Goal: Navigation & Orientation: Understand site structure

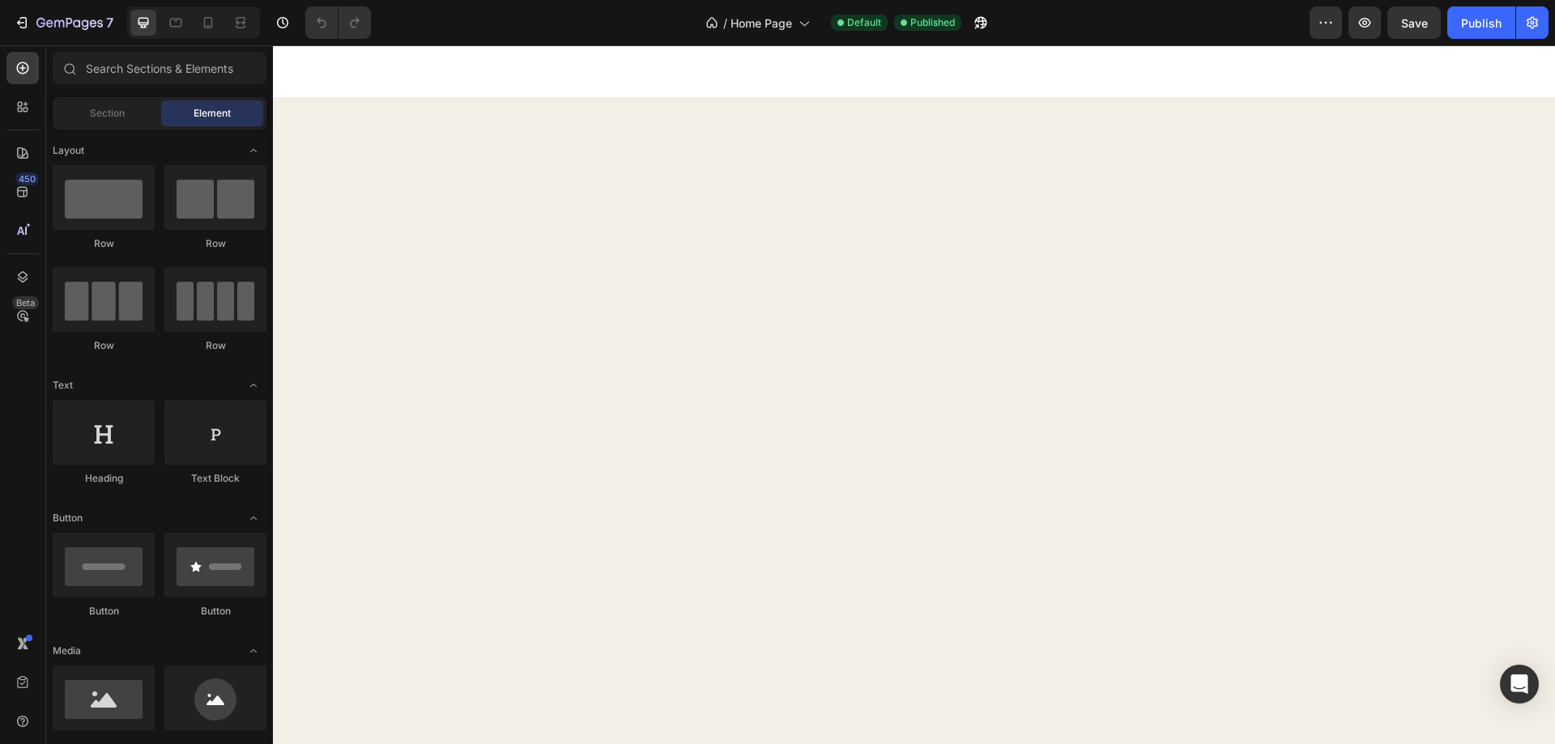
scroll to position [5308, 0]
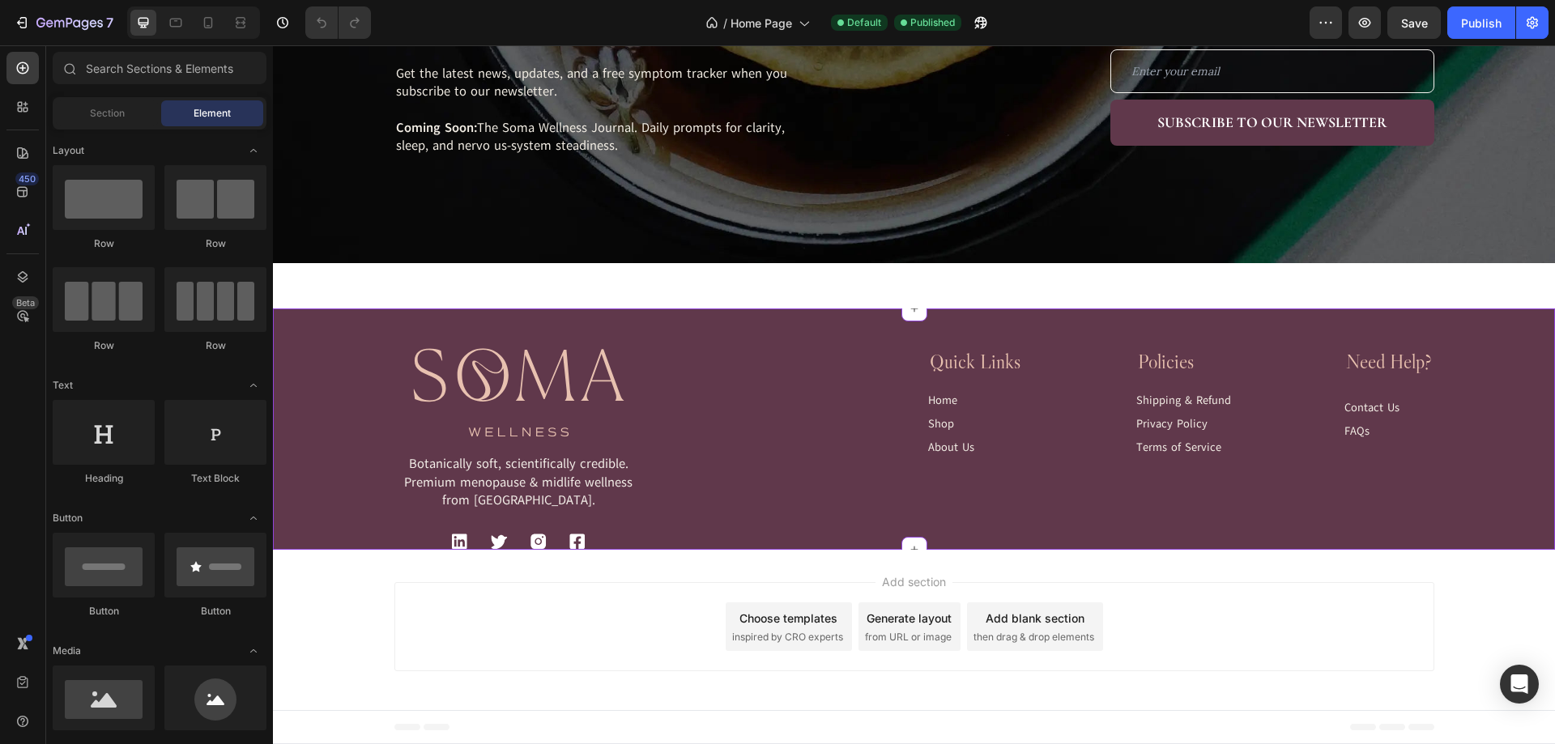
click at [959, 342] on div "Image Botanically soft, scientifically credible. Premium menopause & midlife we…" at bounding box center [914, 430] width 1282 height 242
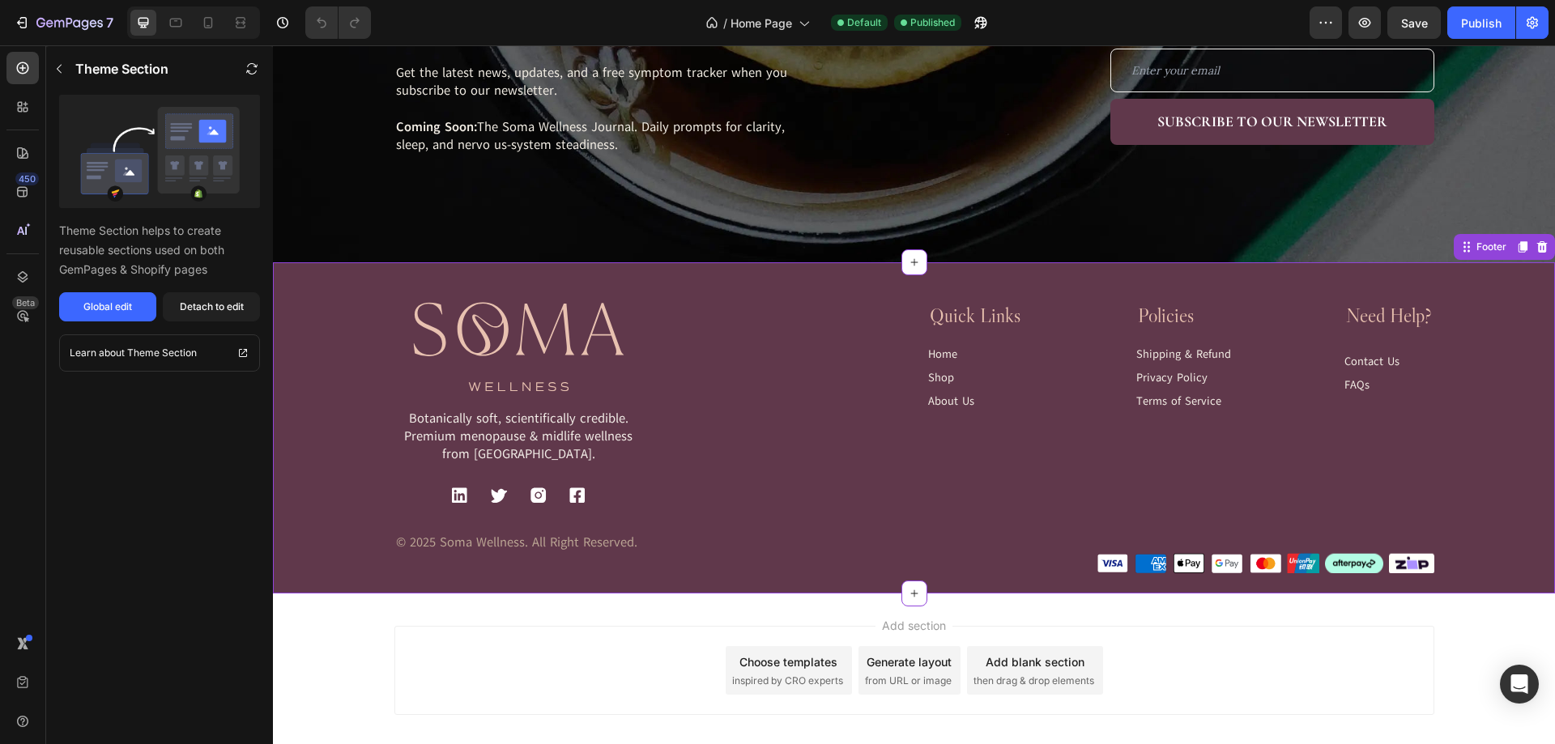
scroll to position [5259, 0]
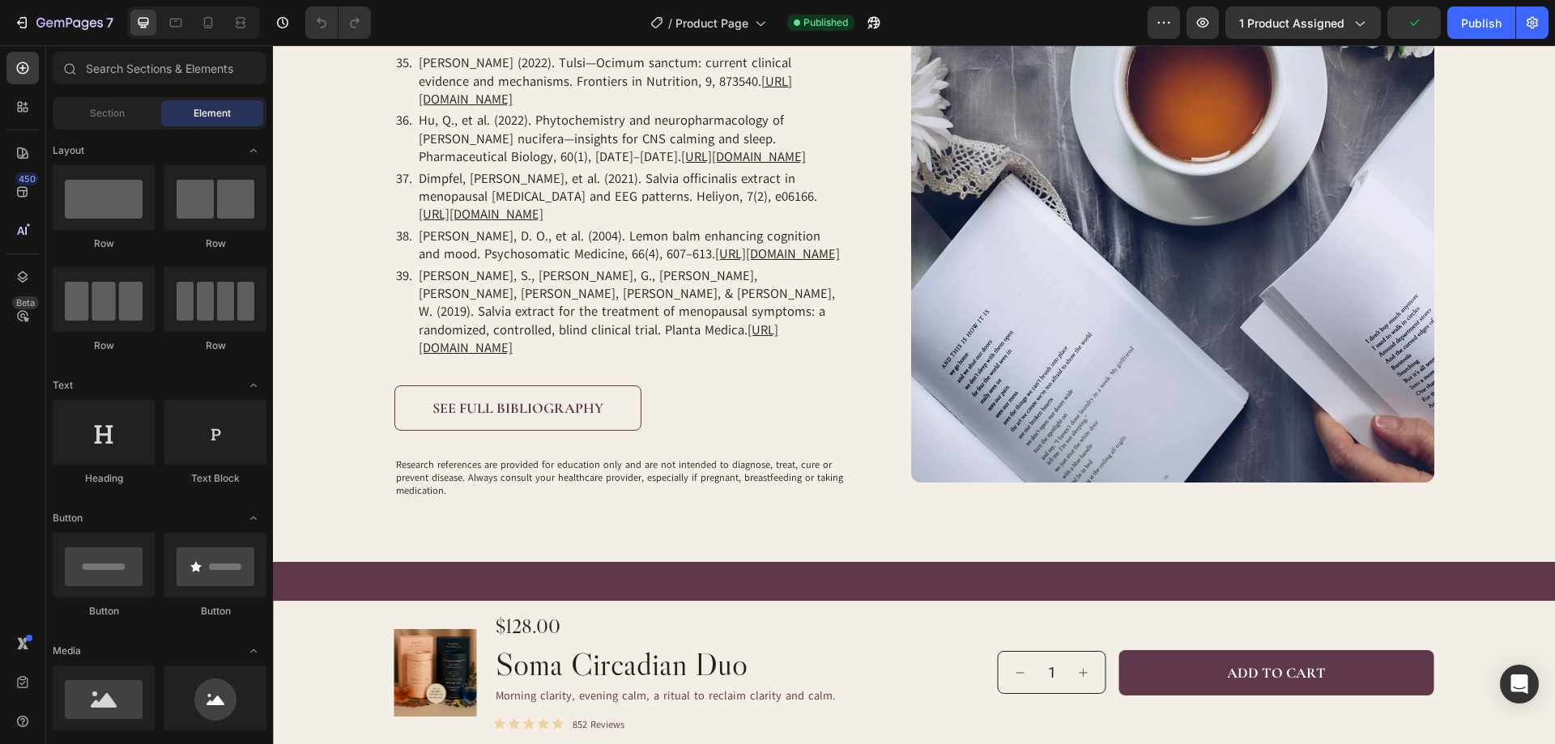
scroll to position [6990, 0]
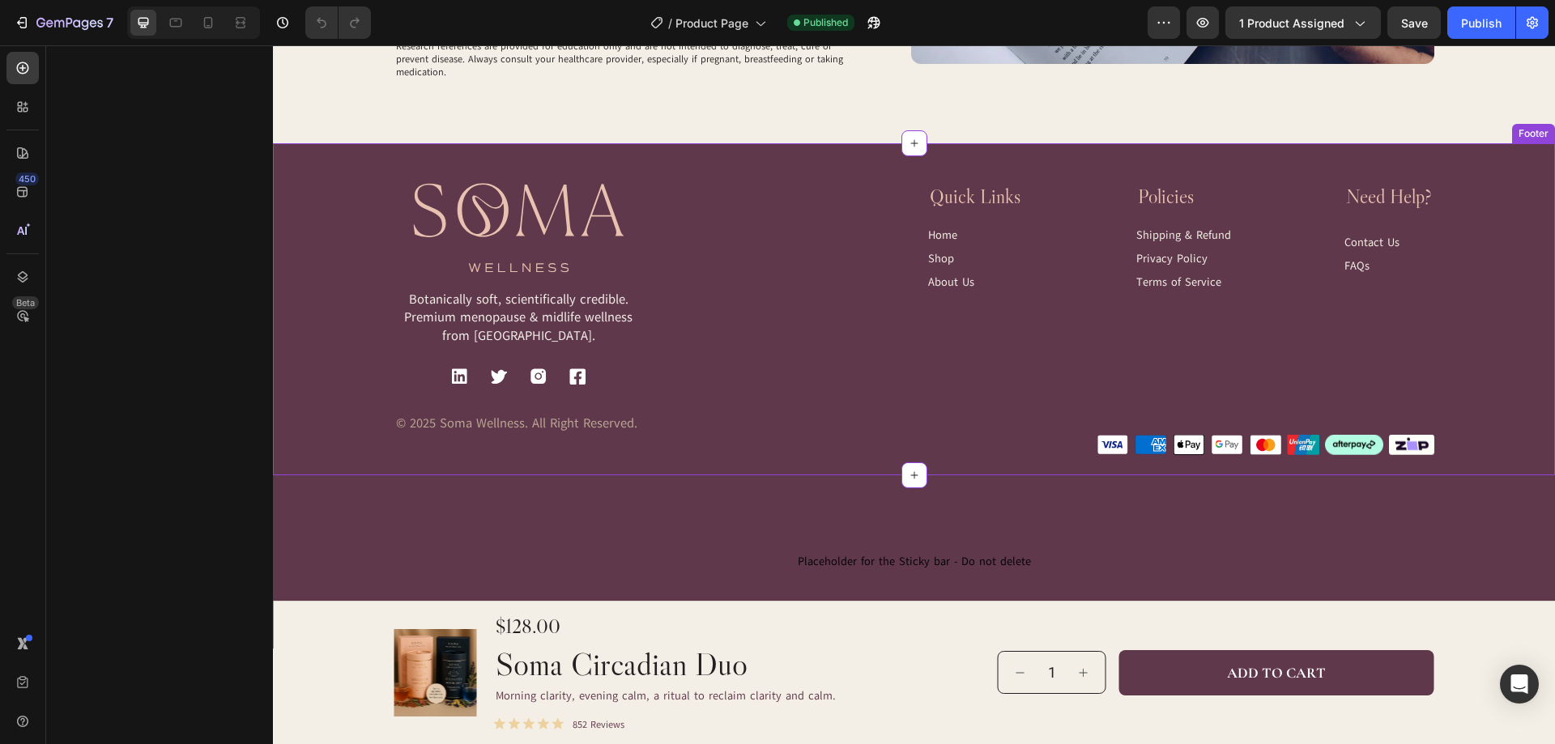
click at [770, 214] on div "Image Botanically soft, scientifically credible. Premium menopause & midlife we…" at bounding box center [915, 298] width 1040 height 230
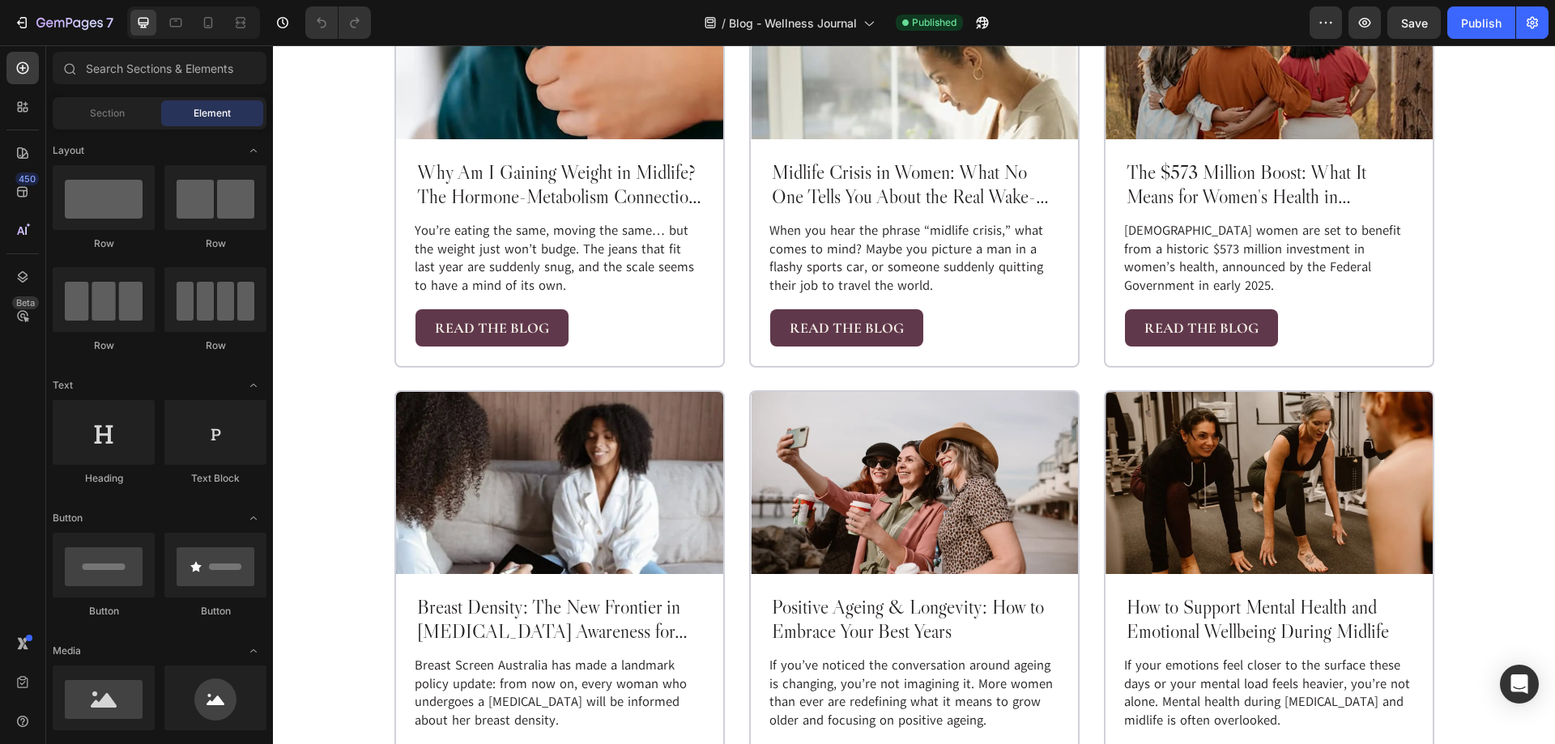
scroll to position [1469, 0]
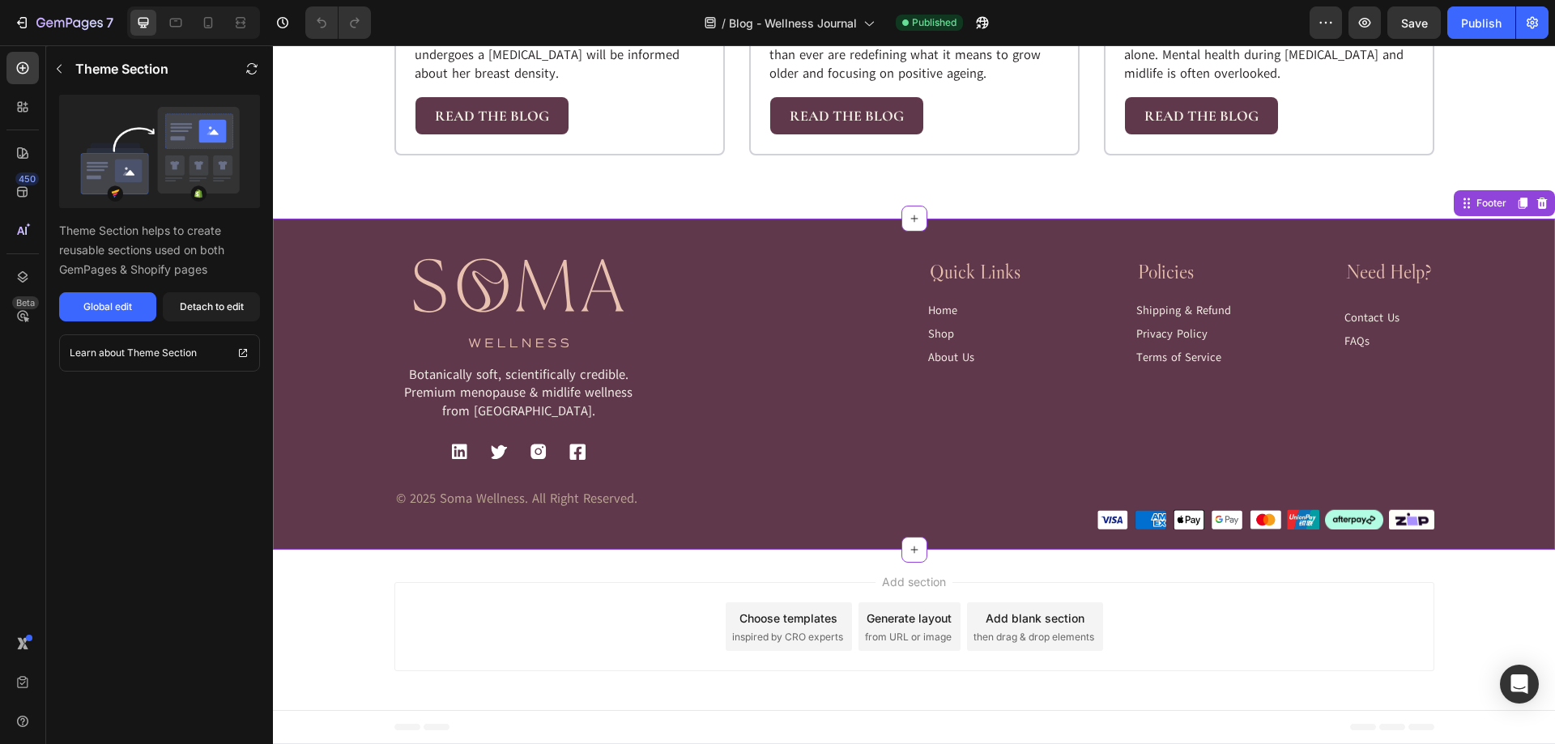
click at [838, 253] on div "Image Botanically soft, scientifically credible. Premium menopause & midlife we…" at bounding box center [914, 384] width 1282 height 331
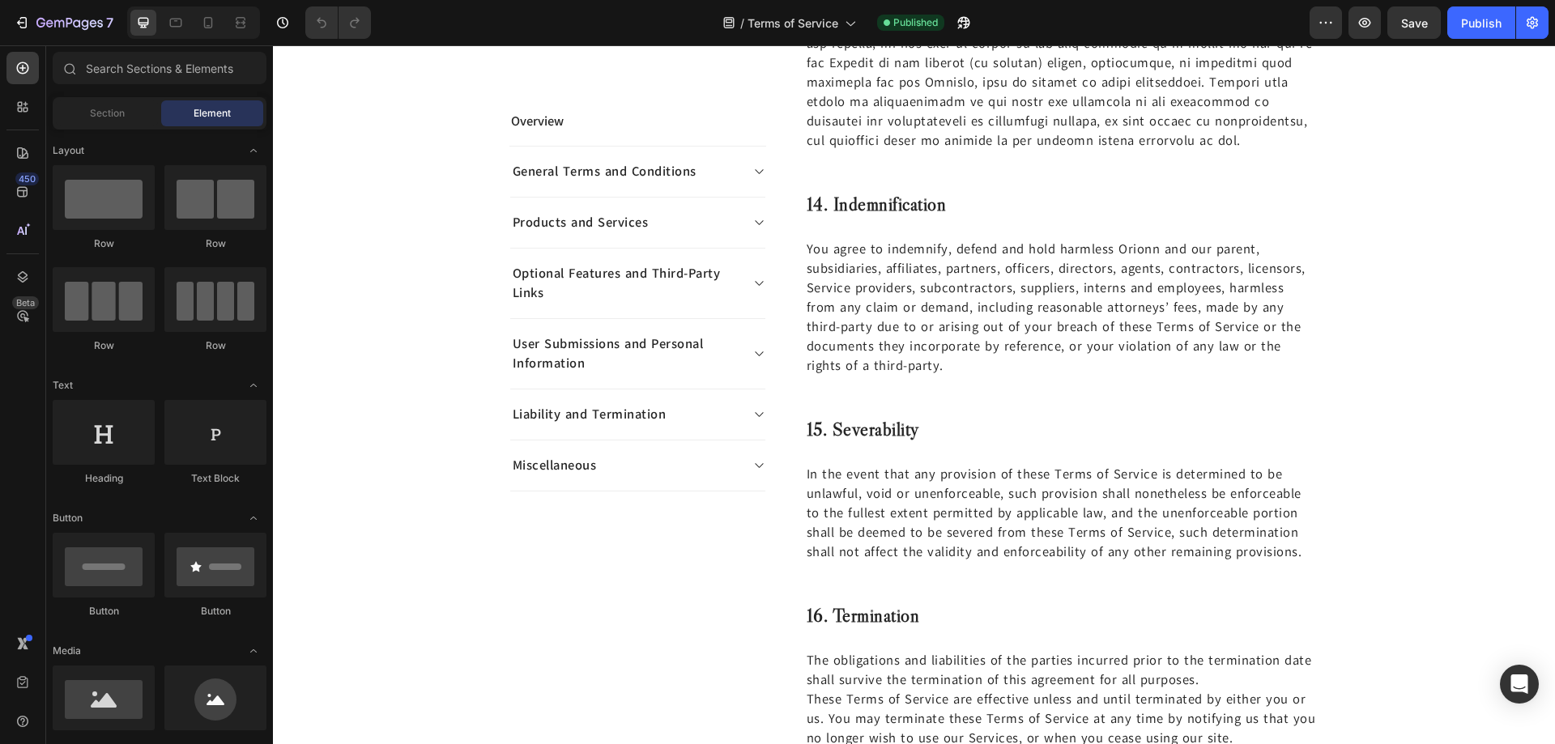
scroll to position [6914, 0]
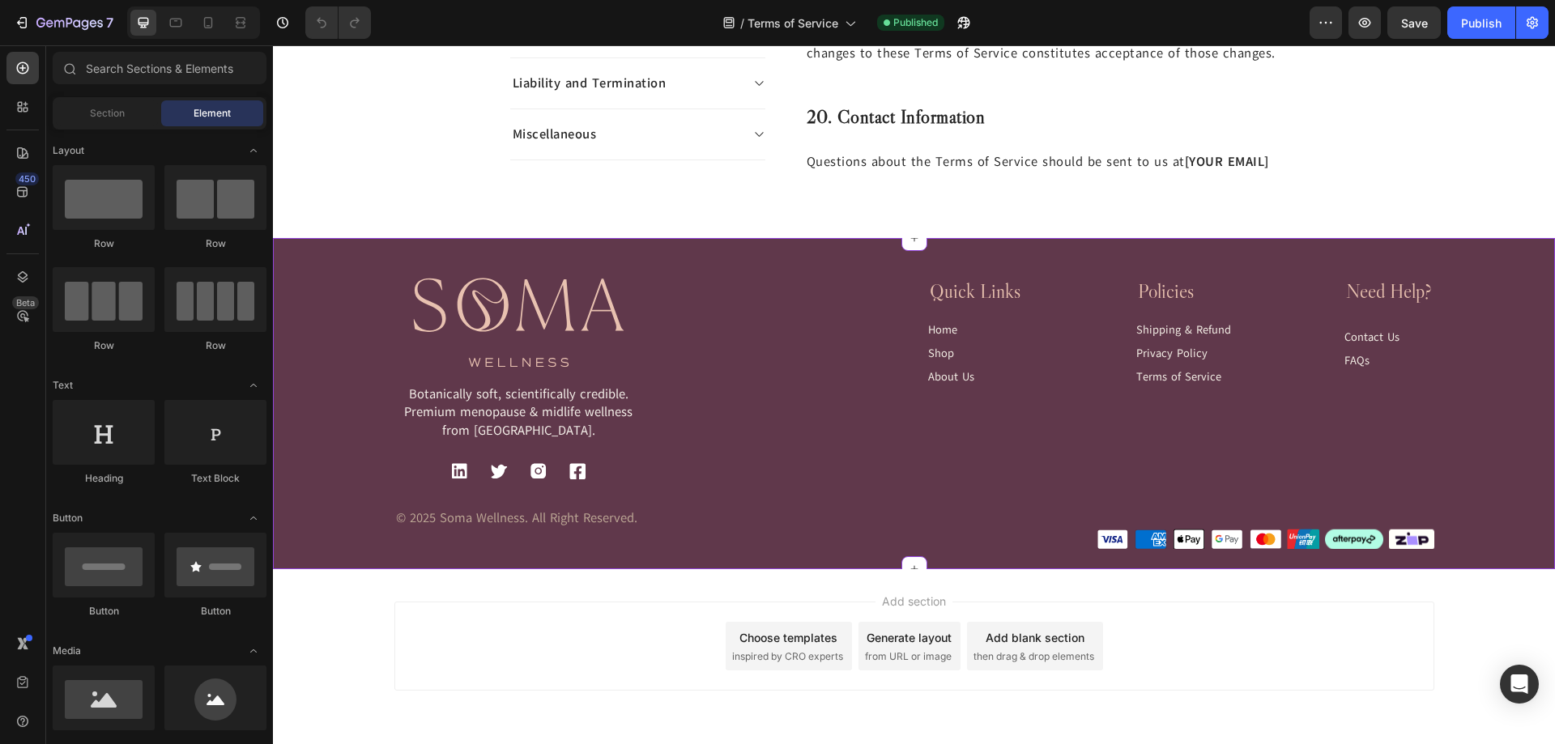
click at [819, 288] on div "Image Botanically soft, scientifically credible. Premium menopause & midlife we…" at bounding box center [915, 393] width 1040 height 230
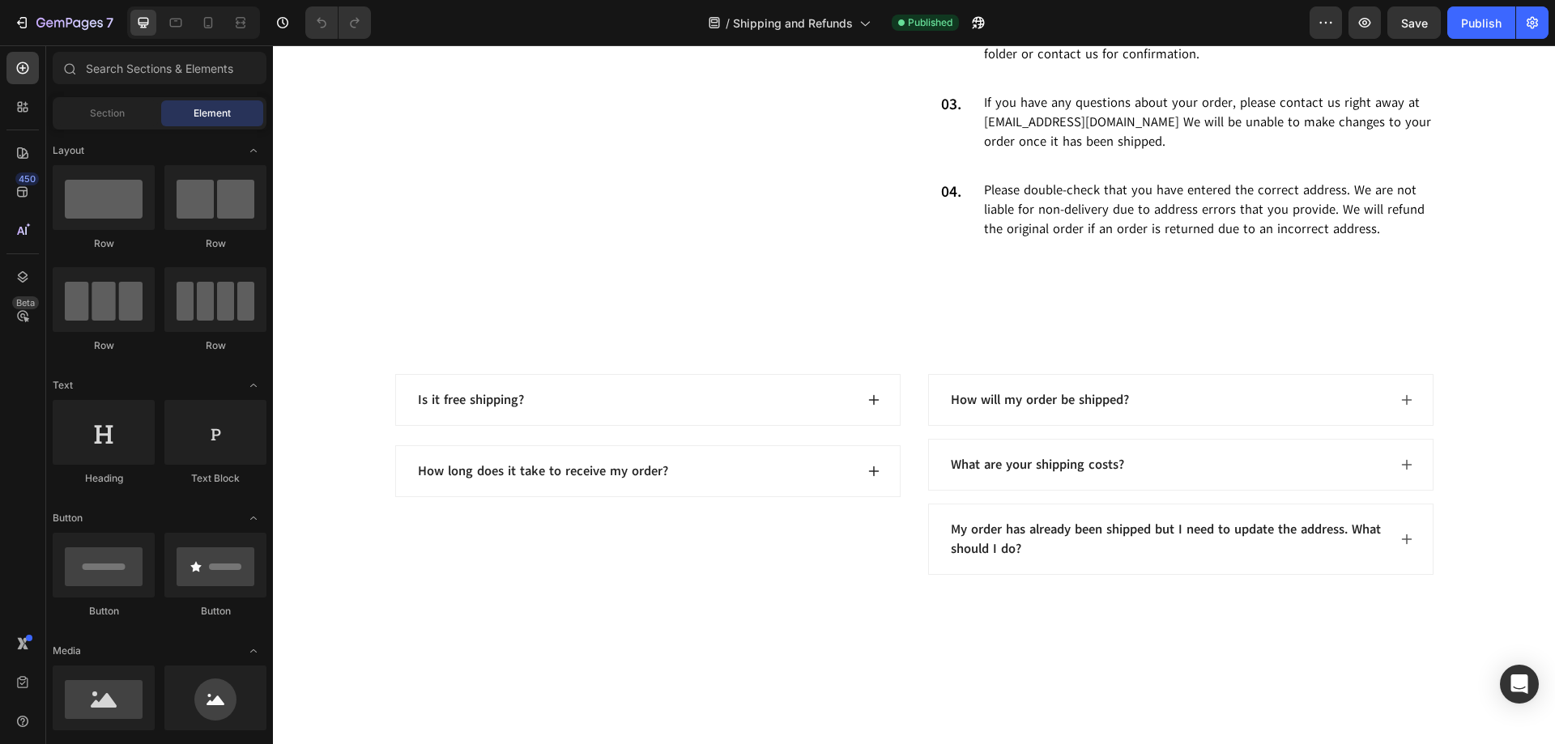
scroll to position [2736, 0]
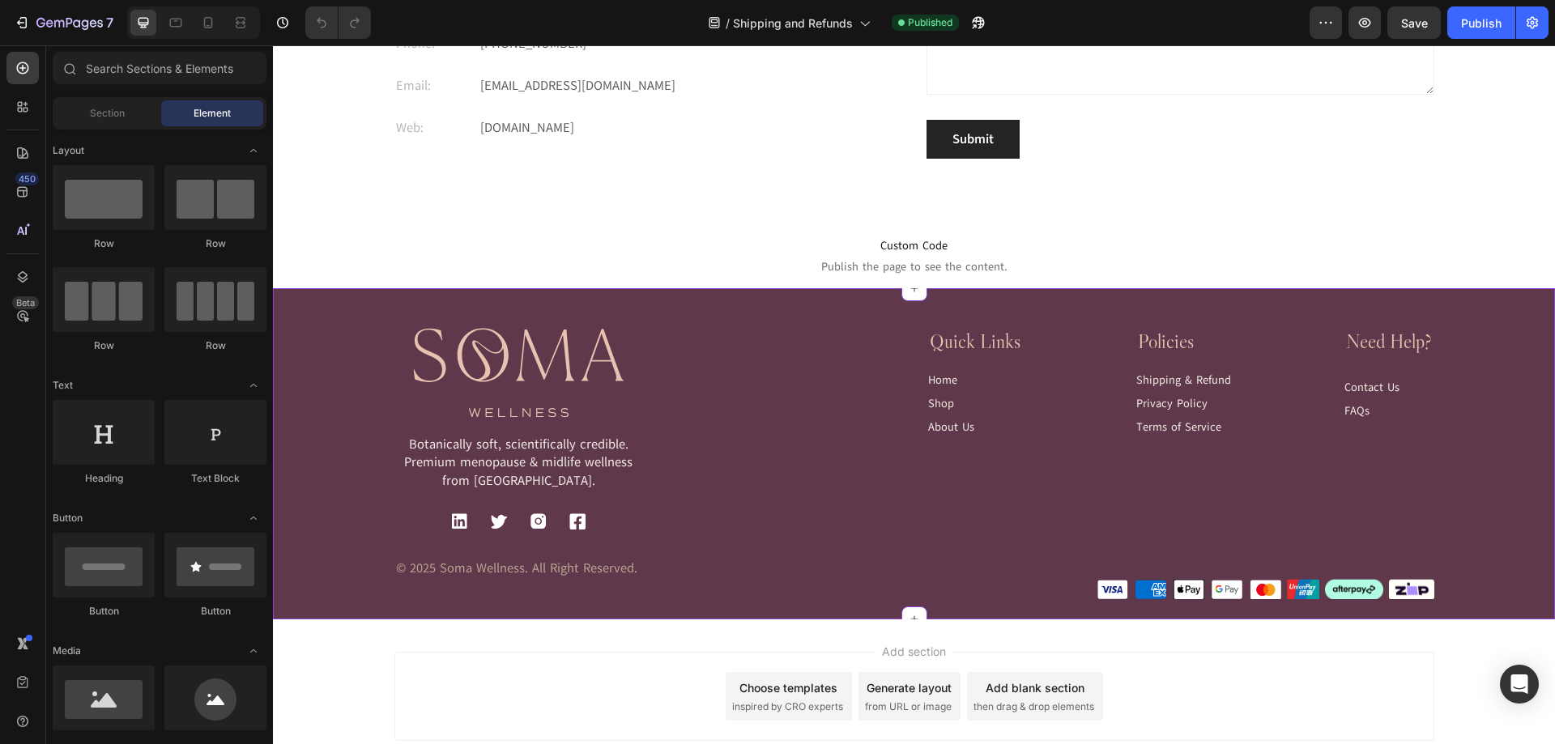
click at [767, 390] on div "Image Botanically soft, scientifically credible. Premium menopause & midlife we…" at bounding box center [915, 443] width 1040 height 230
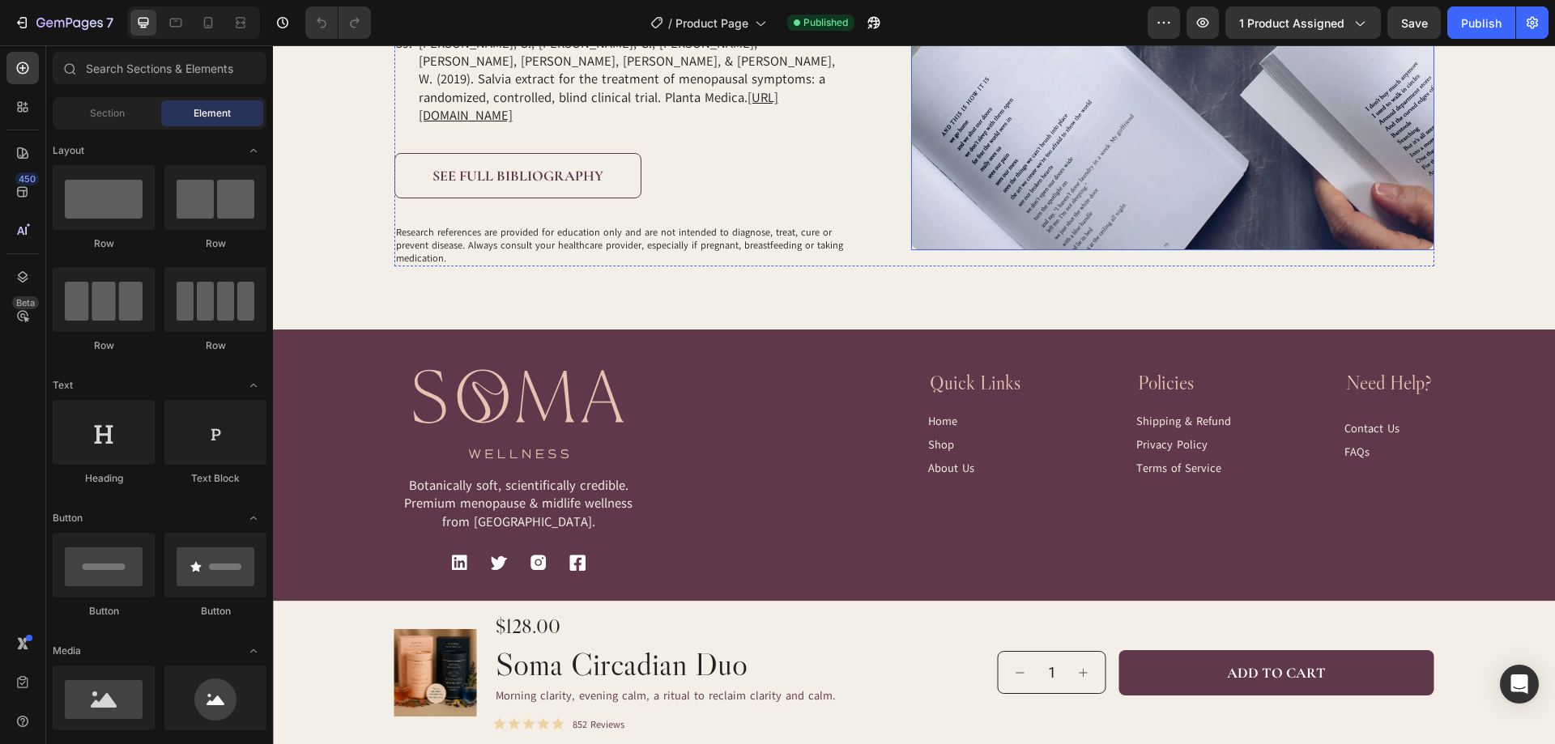
scroll to position [7112, 0]
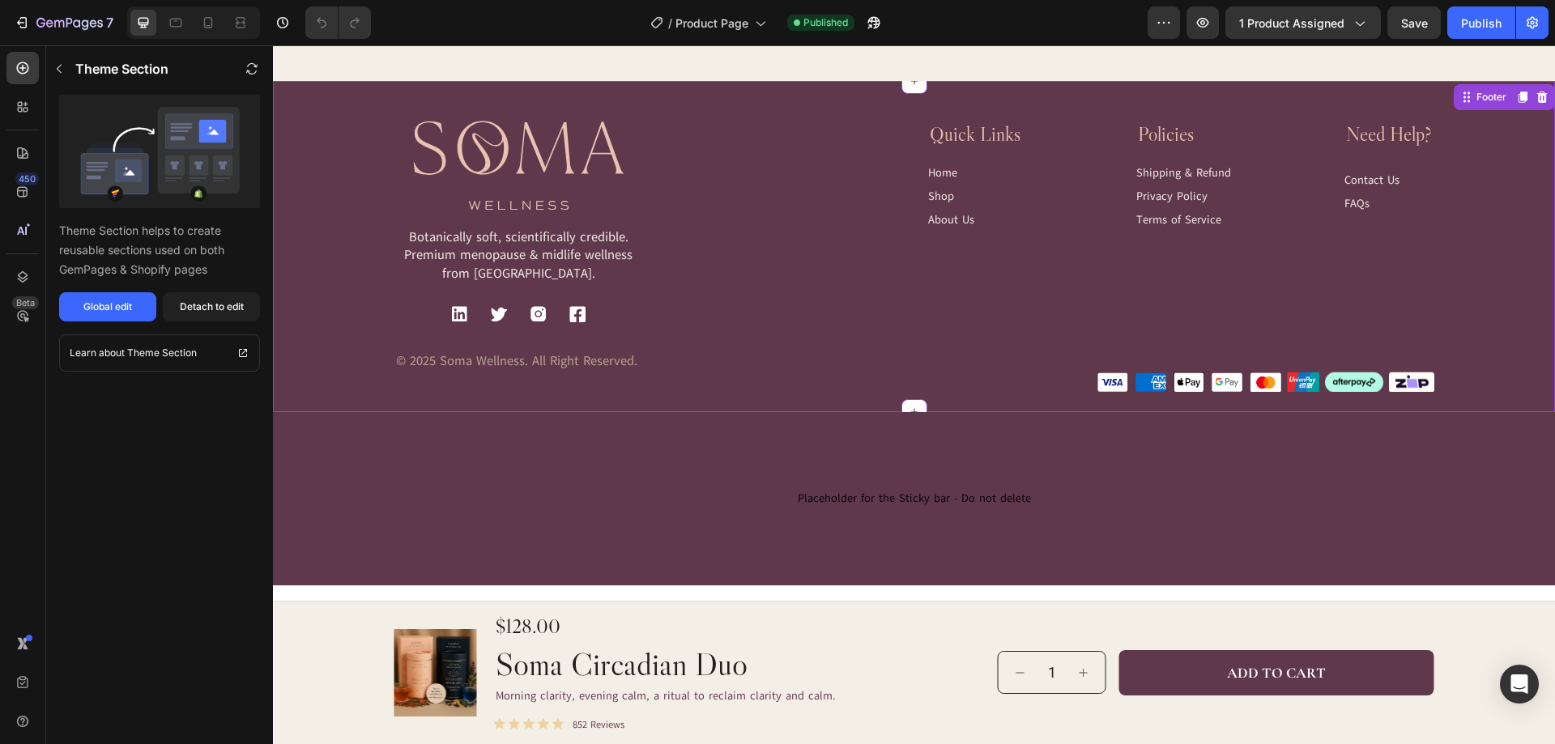
click at [868, 275] on div "Image Botanically soft, scientifically credible. Premium menopause & midlife we…" at bounding box center [915, 236] width 1040 height 230
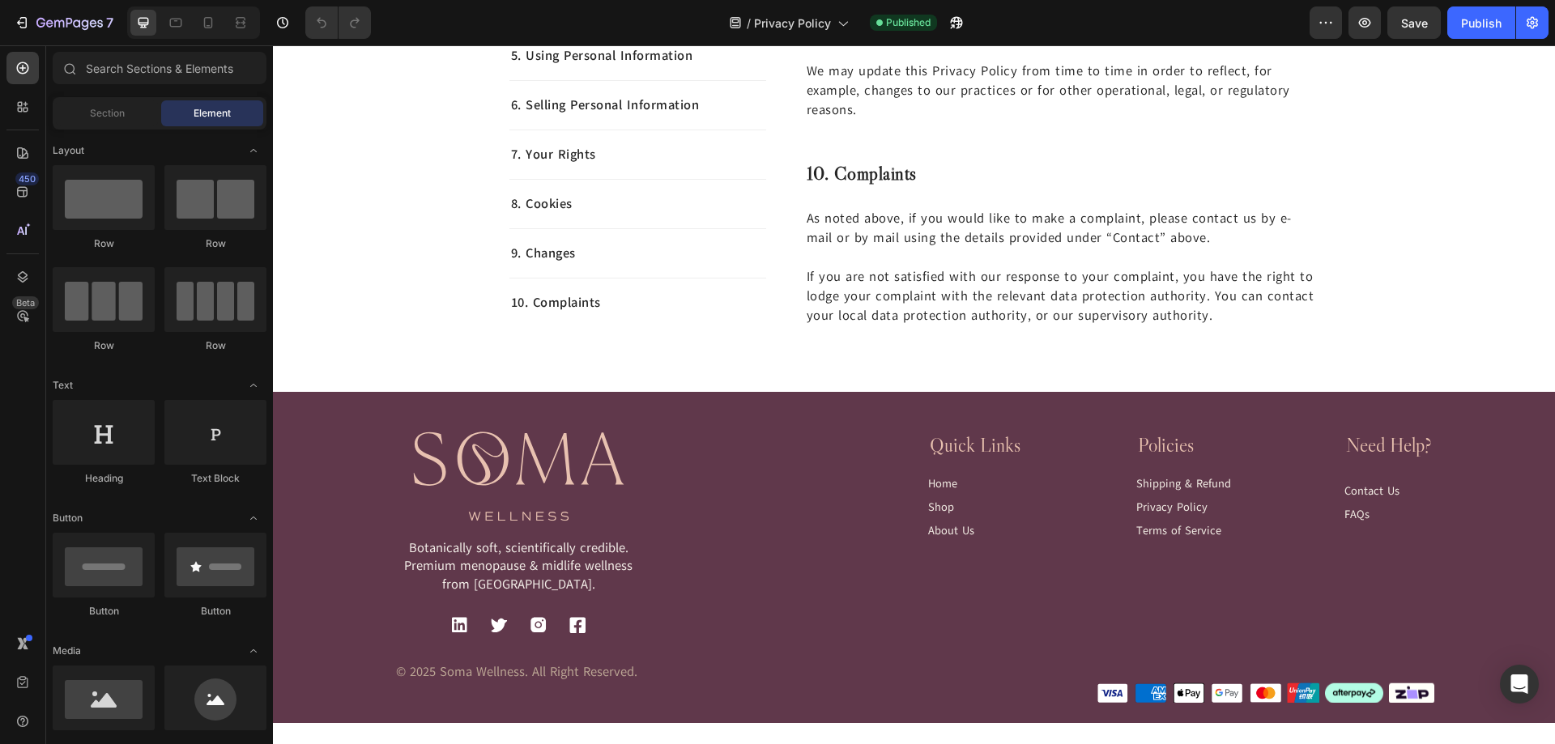
scroll to position [5658, 0]
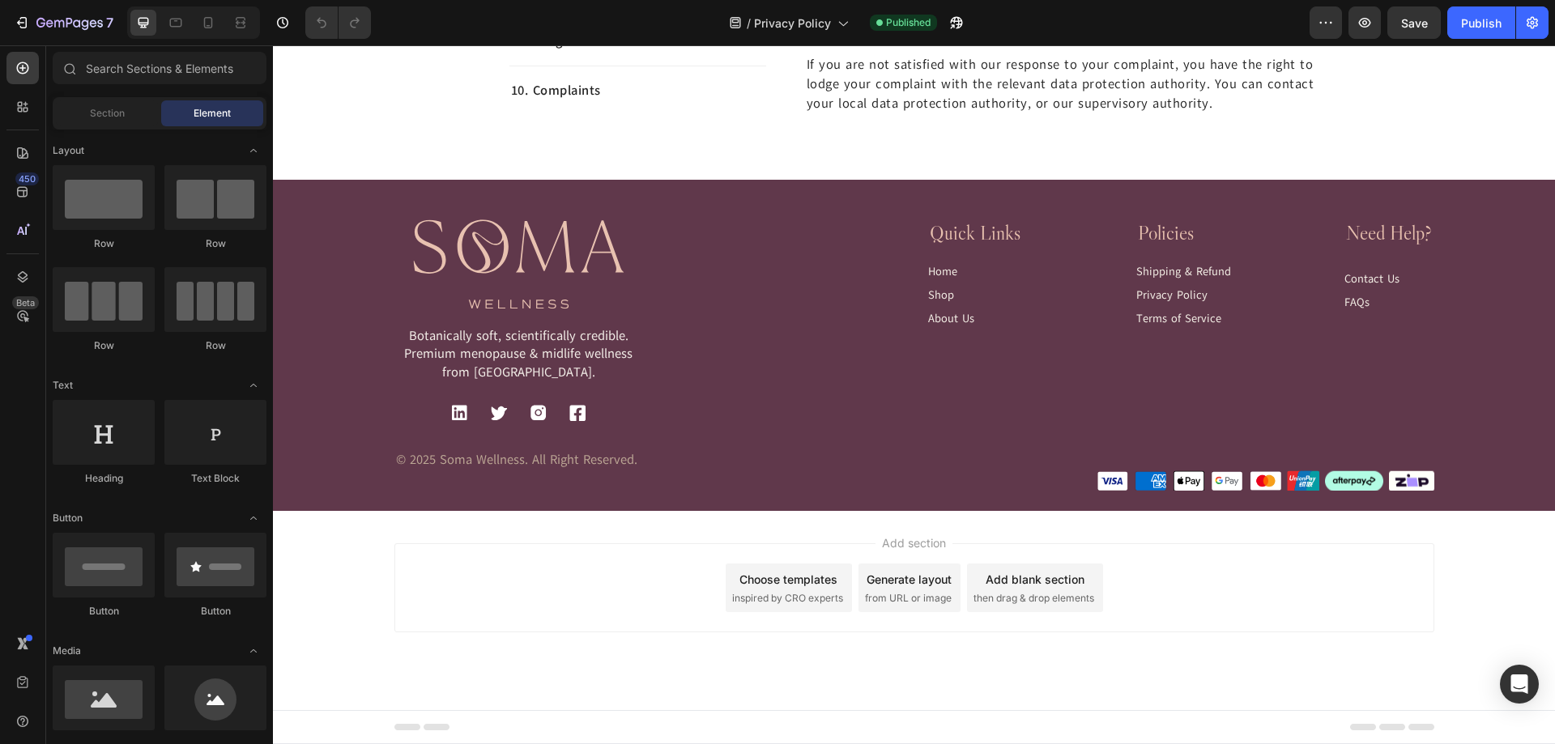
drag, startPoint x: 1549, startPoint y: 152, endPoint x: 1811, endPoint y: 718, distance: 623.0
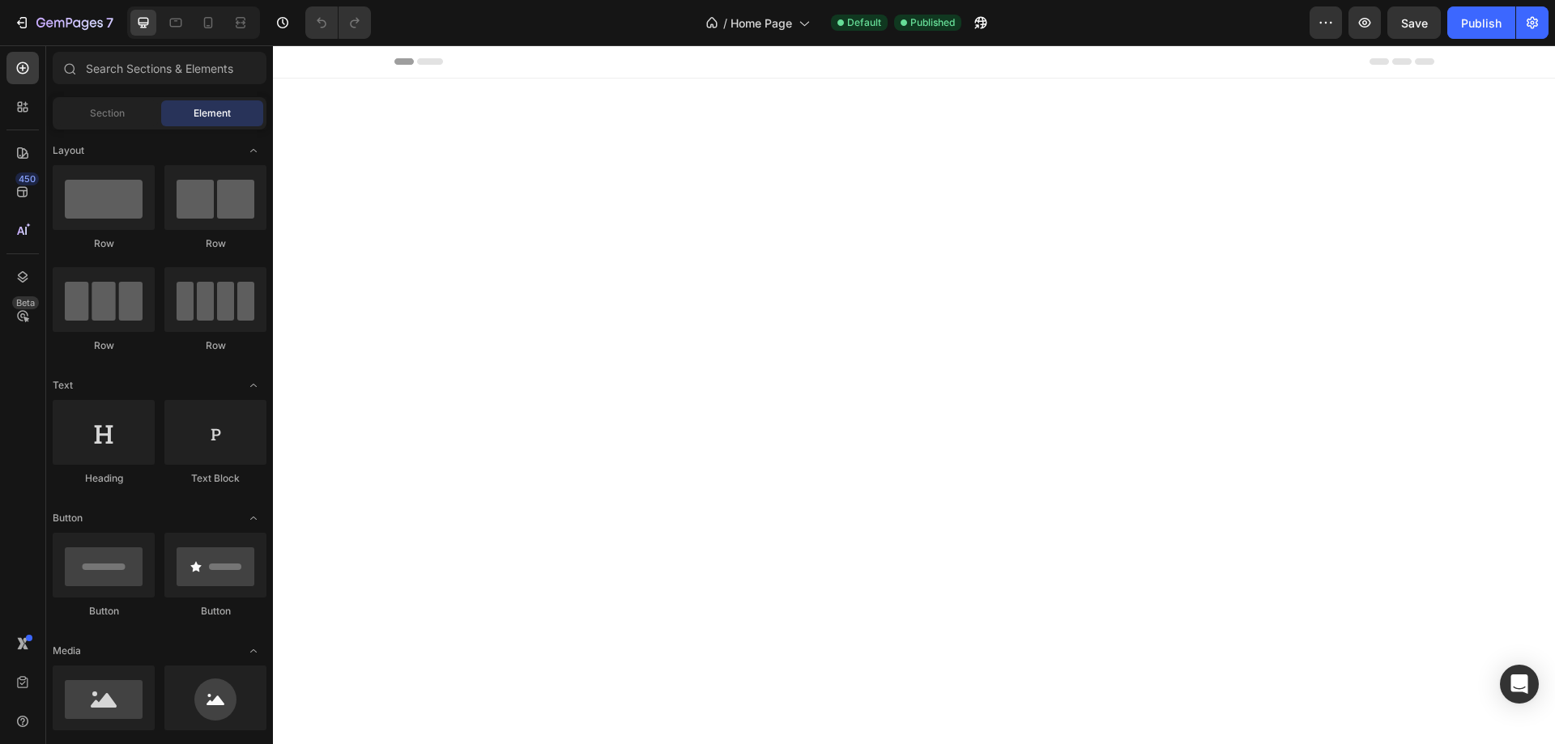
scroll to position [6057, 0]
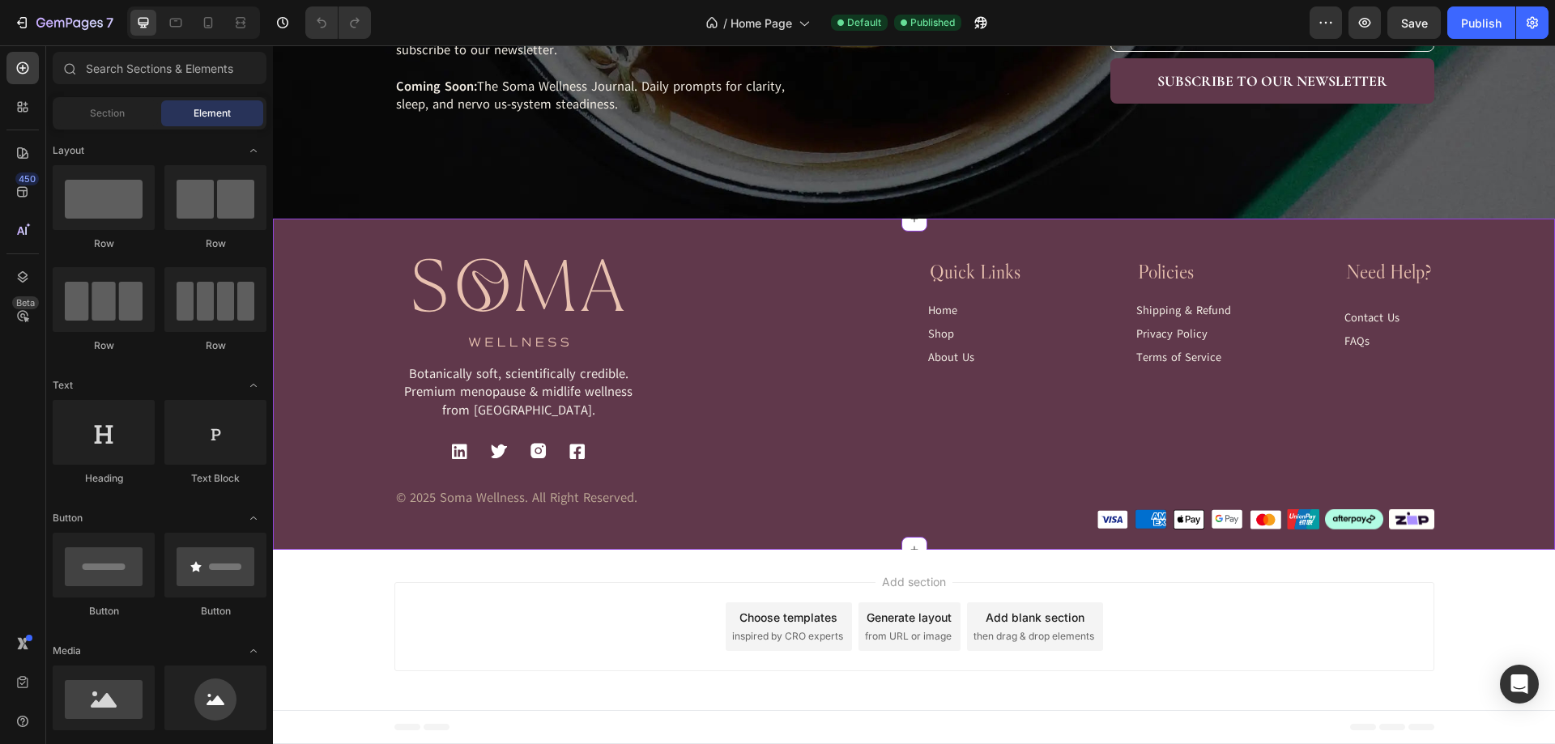
click at [802, 387] on div "Image Botanically soft, scientifically credible. Premium menopause & midlife we…" at bounding box center [915, 373] width 1040 height 230
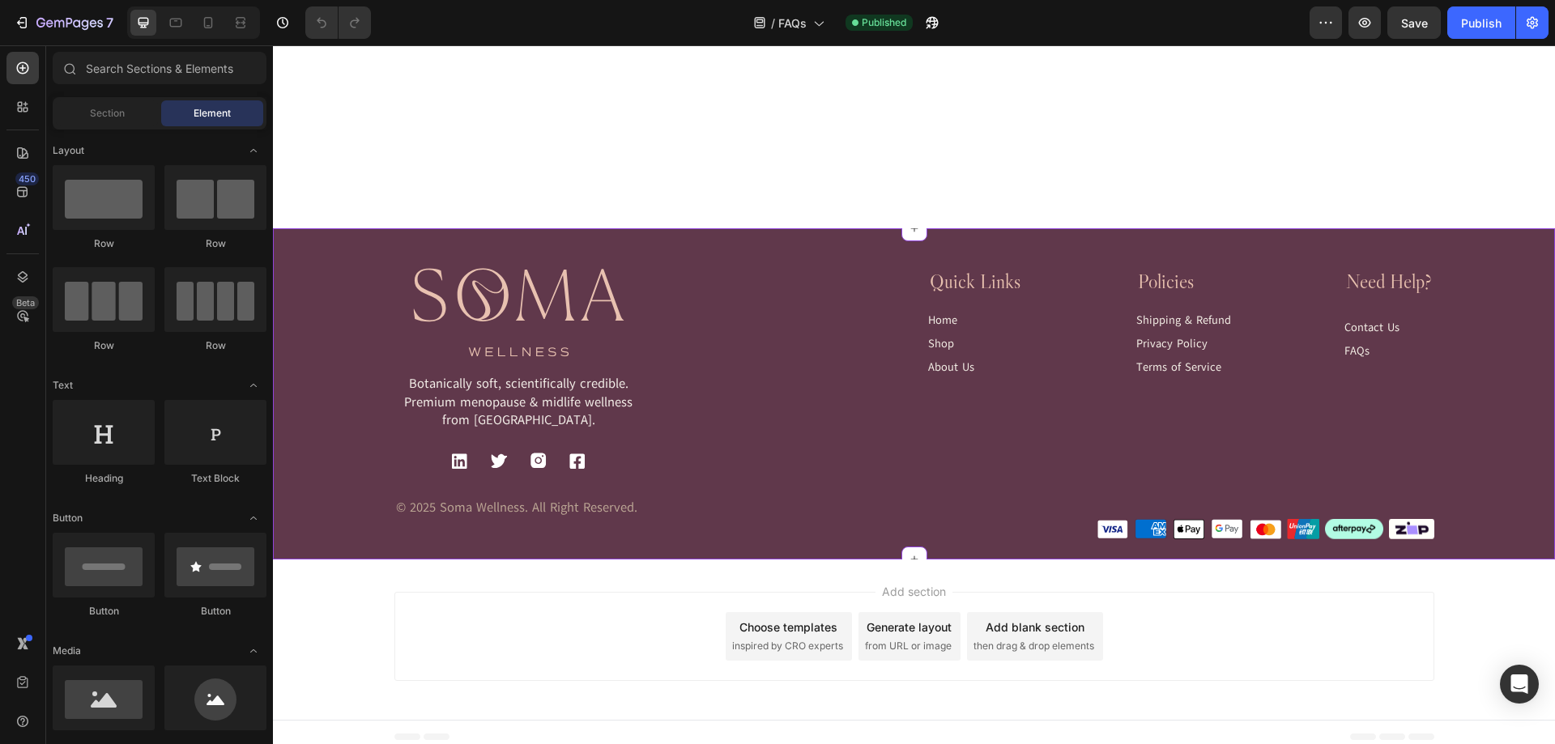
scroll to position [1046, 0]
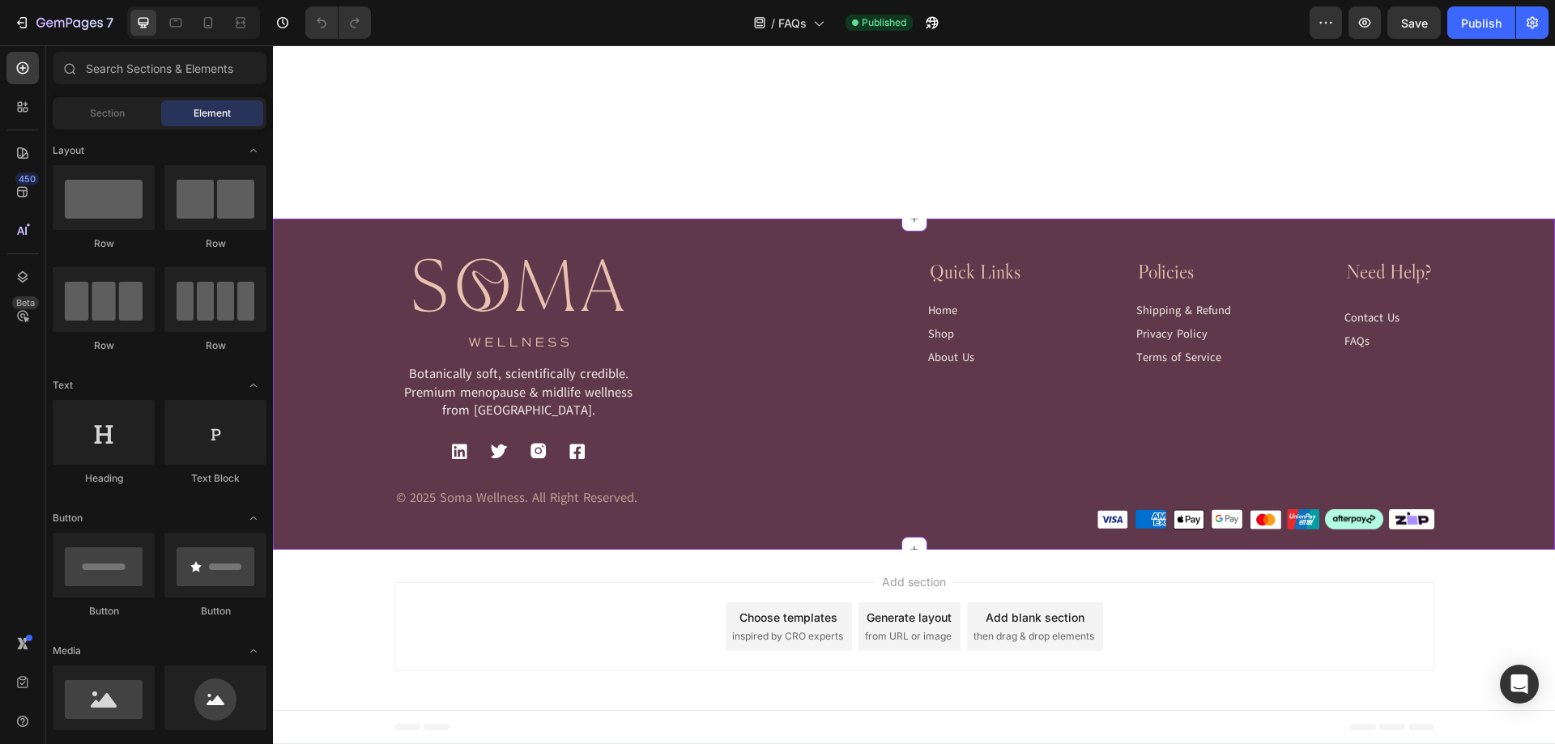
click at [819, 369] on div "Image Botanically soft, scientifically credible. Premium menopause & midlife we…" at bounding box center [915, 373] width 1040 height 230
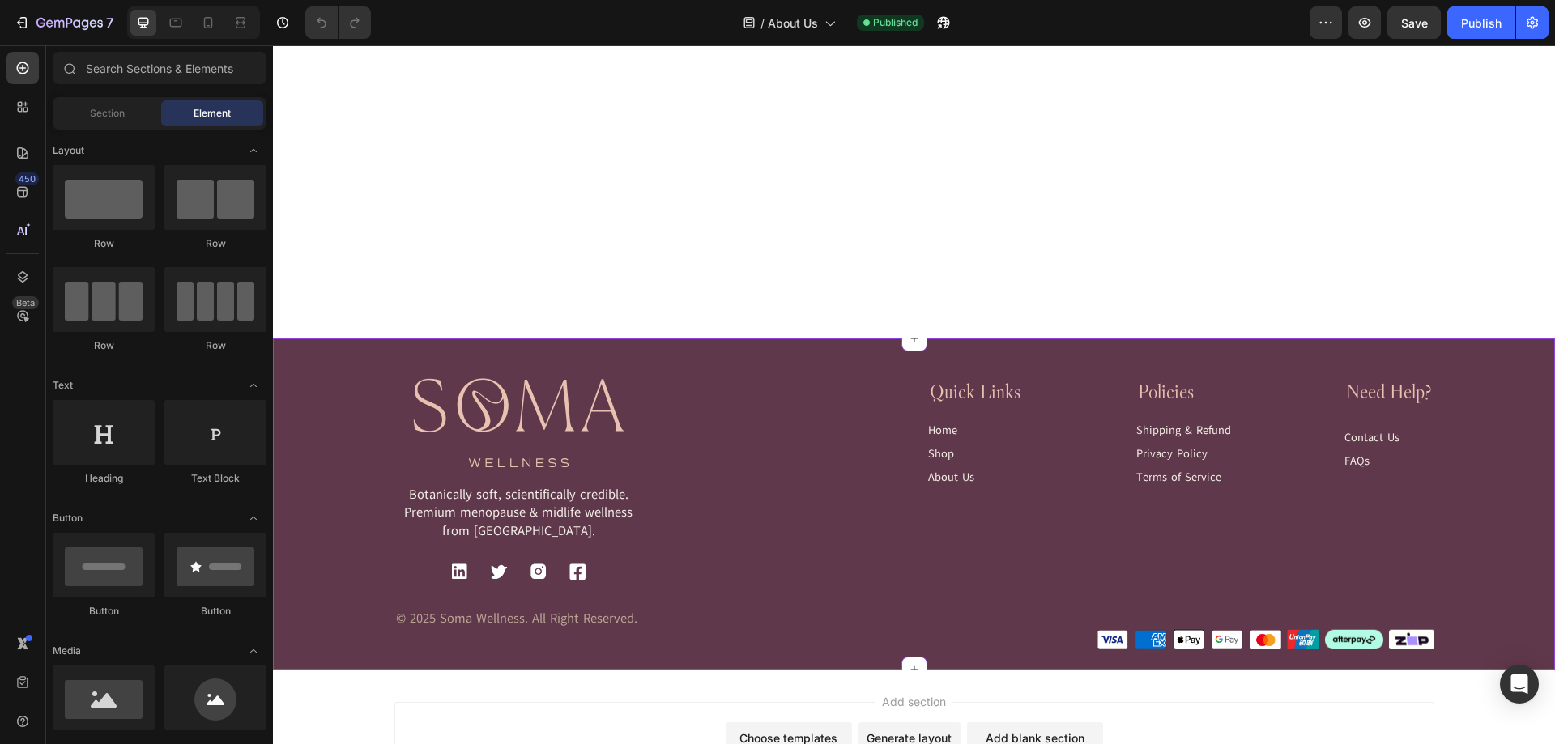
scroll to position [3483, 0]
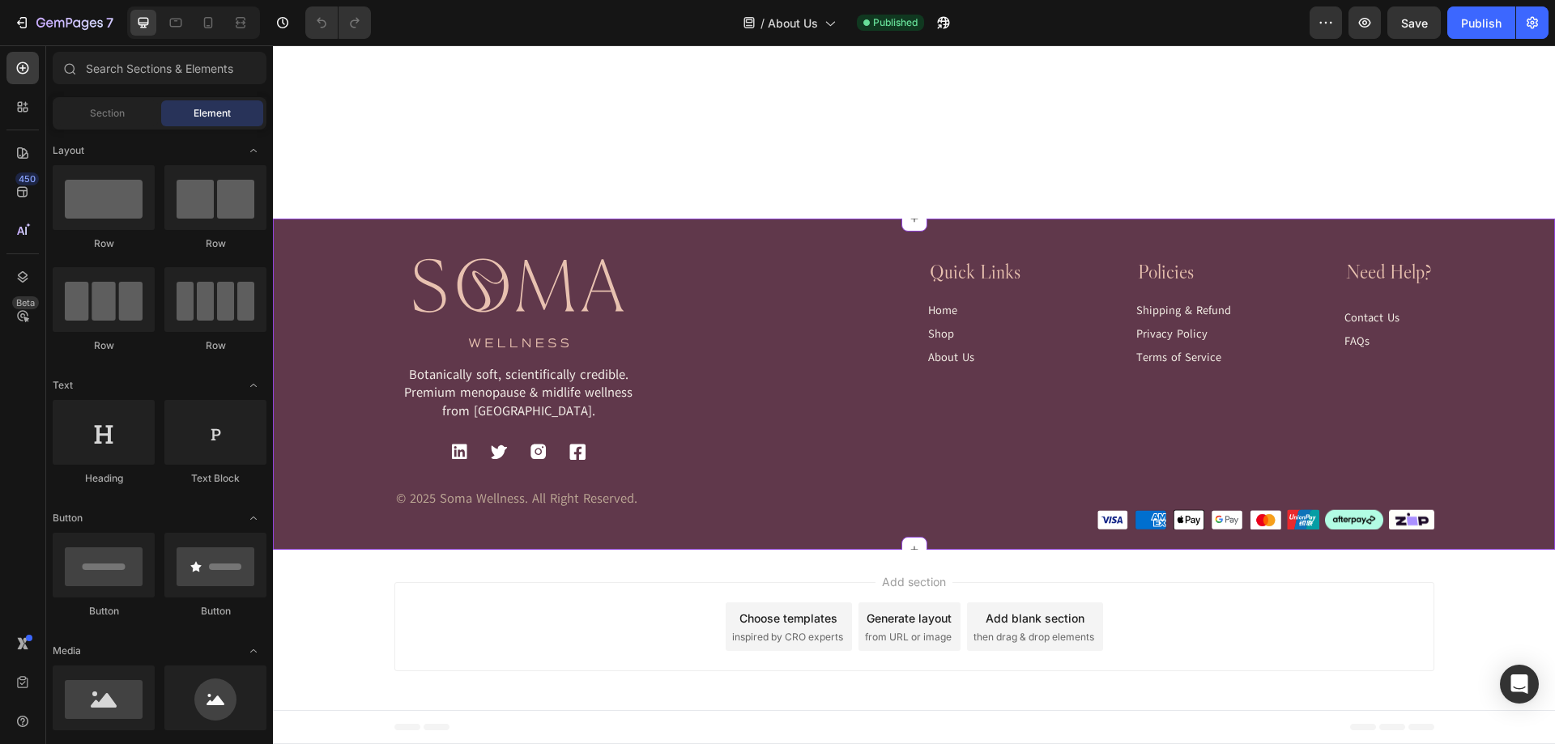
click at [800, 369] on div "Image Botanically soft, scientifically credible. Premium menopause & midlife we…" at bounding box center [915, 373] width 1040 height 230
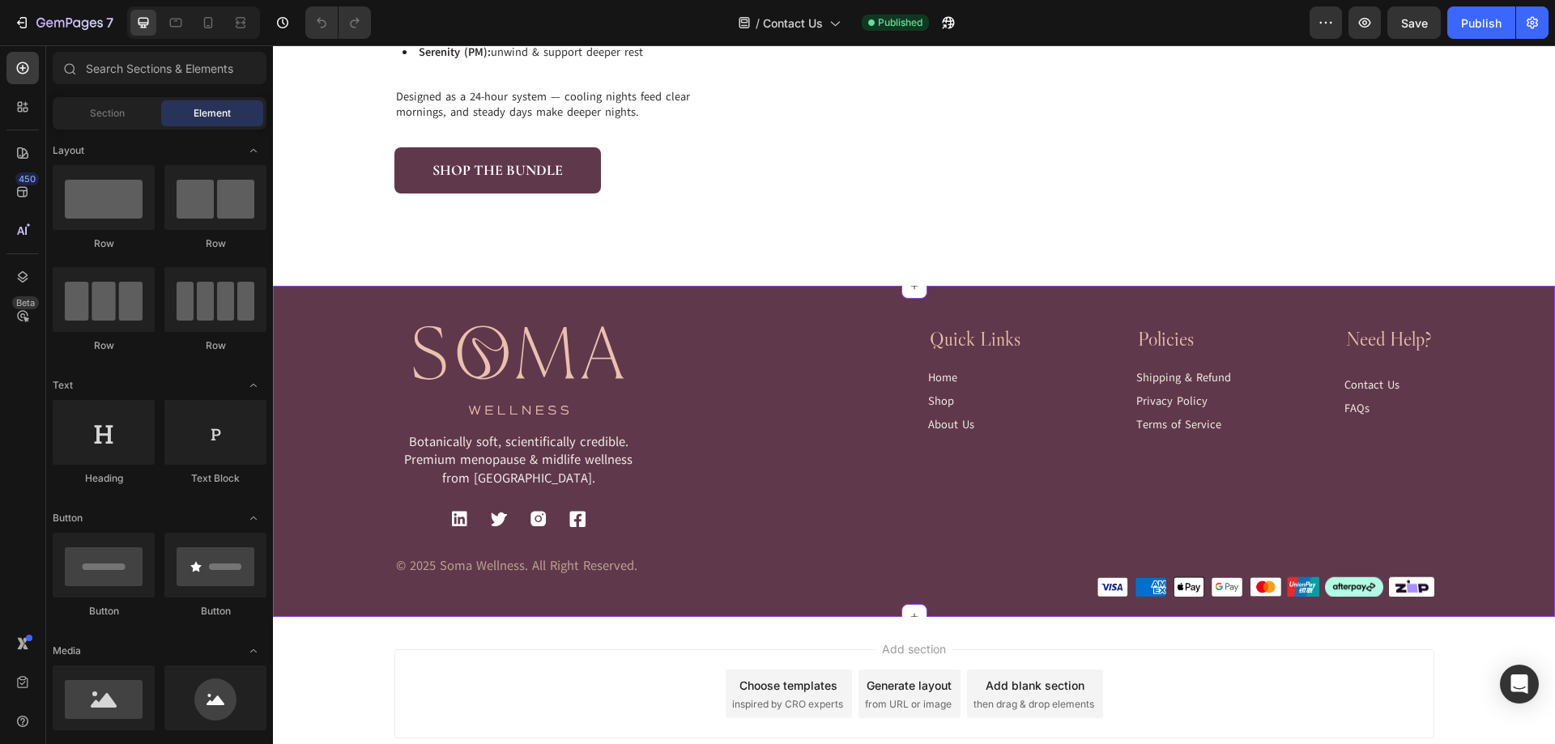
scroll to position [1486, 0]
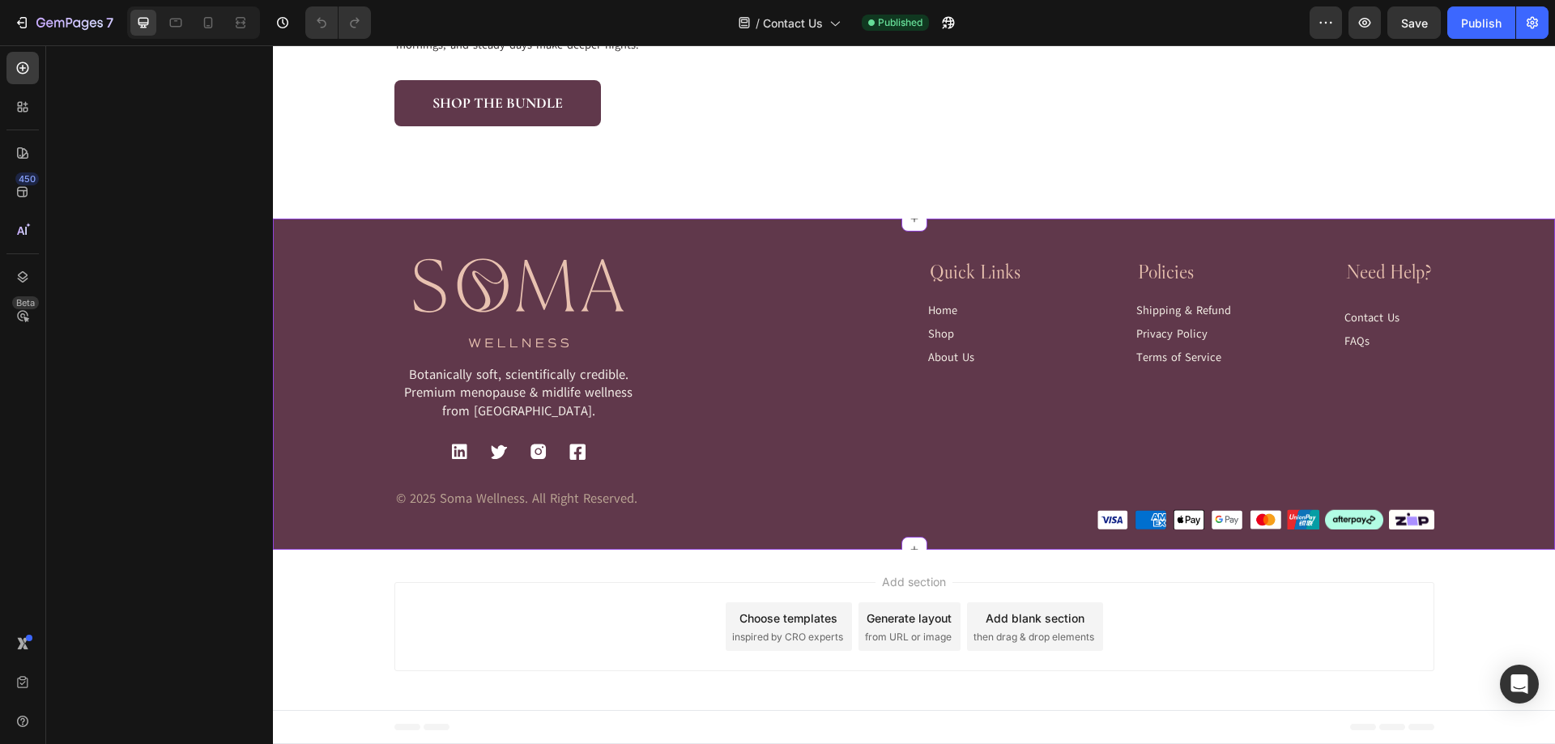
click at [787, 375] on div "Image Botanically soft, scientifically credible. Premium menopause & midlife we…" at bounding box center [915, 373] width 1040 height 230
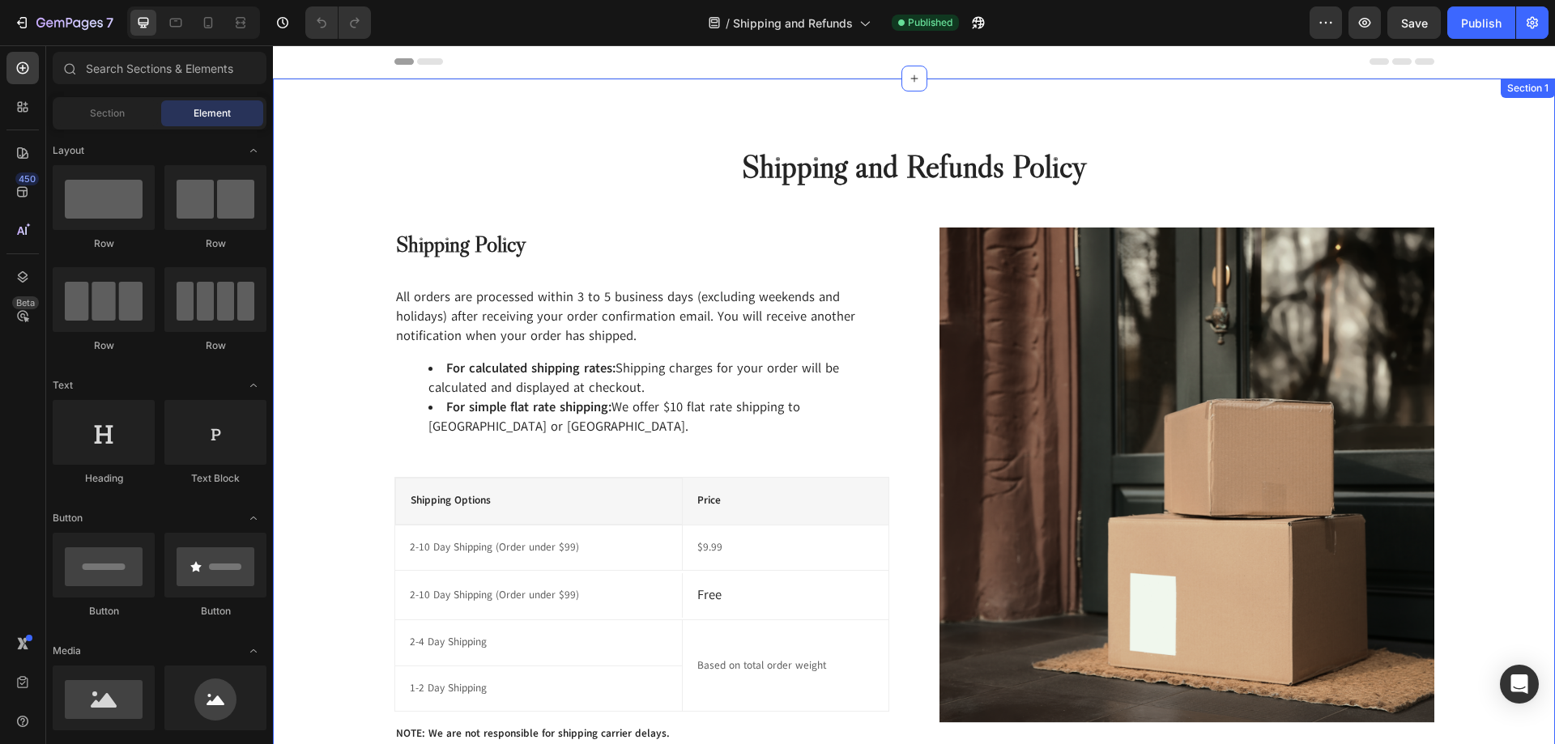
click at [416, 132] on div "Shipping and Refunds Policy Heading Row Shipping Policy Heading All orders are …" at bounding box center [914, 444] width 1282 height 731
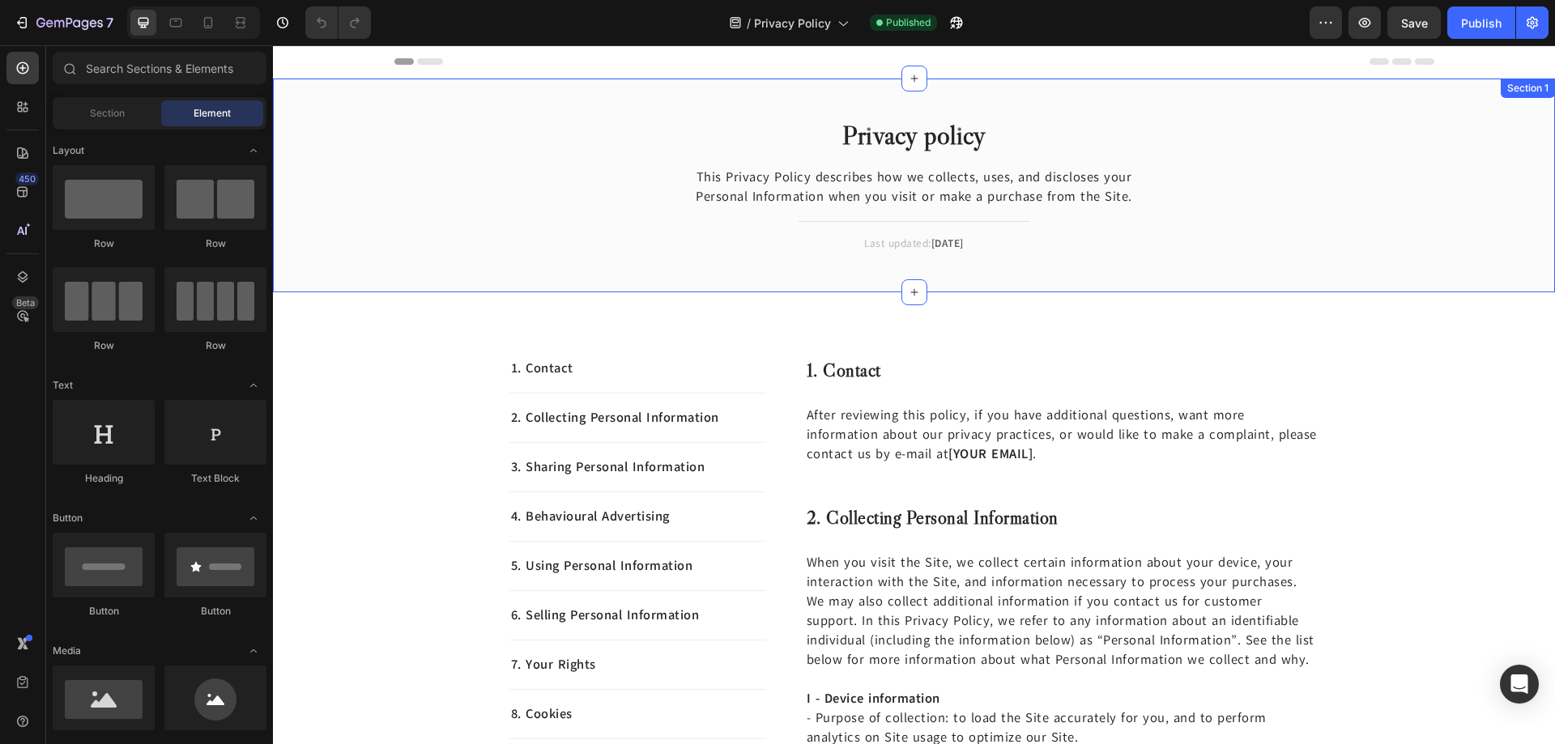
click at [554, 87] on div "Privacy policy Heading This Privacy Policy describes how we collects, uses, and…" at bounding box center [914, 186] width 1282 height 214
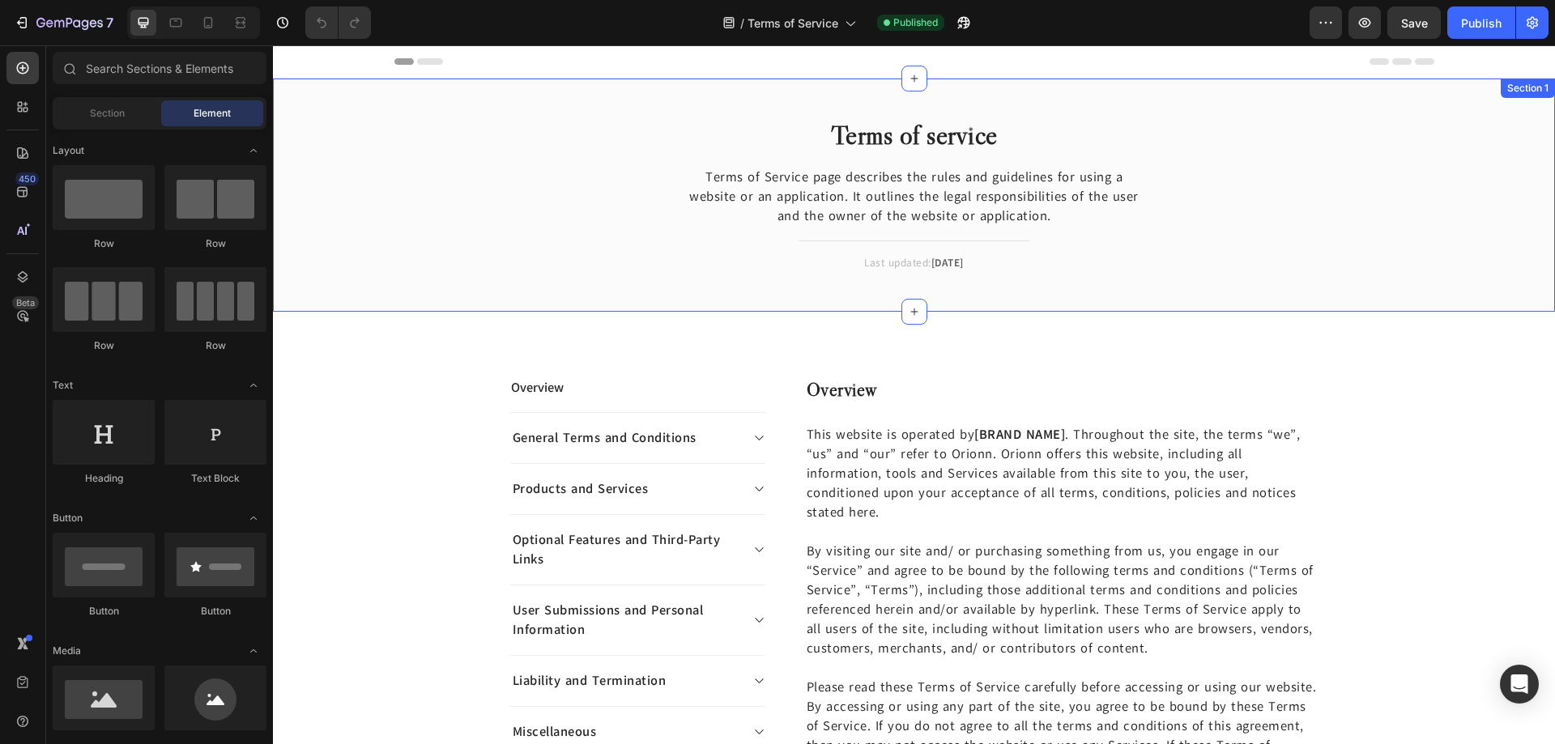
click at [505, 137] on div "Terms of service Heading Terms of Service page describes the rules and guidelin…" at bounding box center [914, 207] width 1258 height 181
